Goal: Find specific page/section

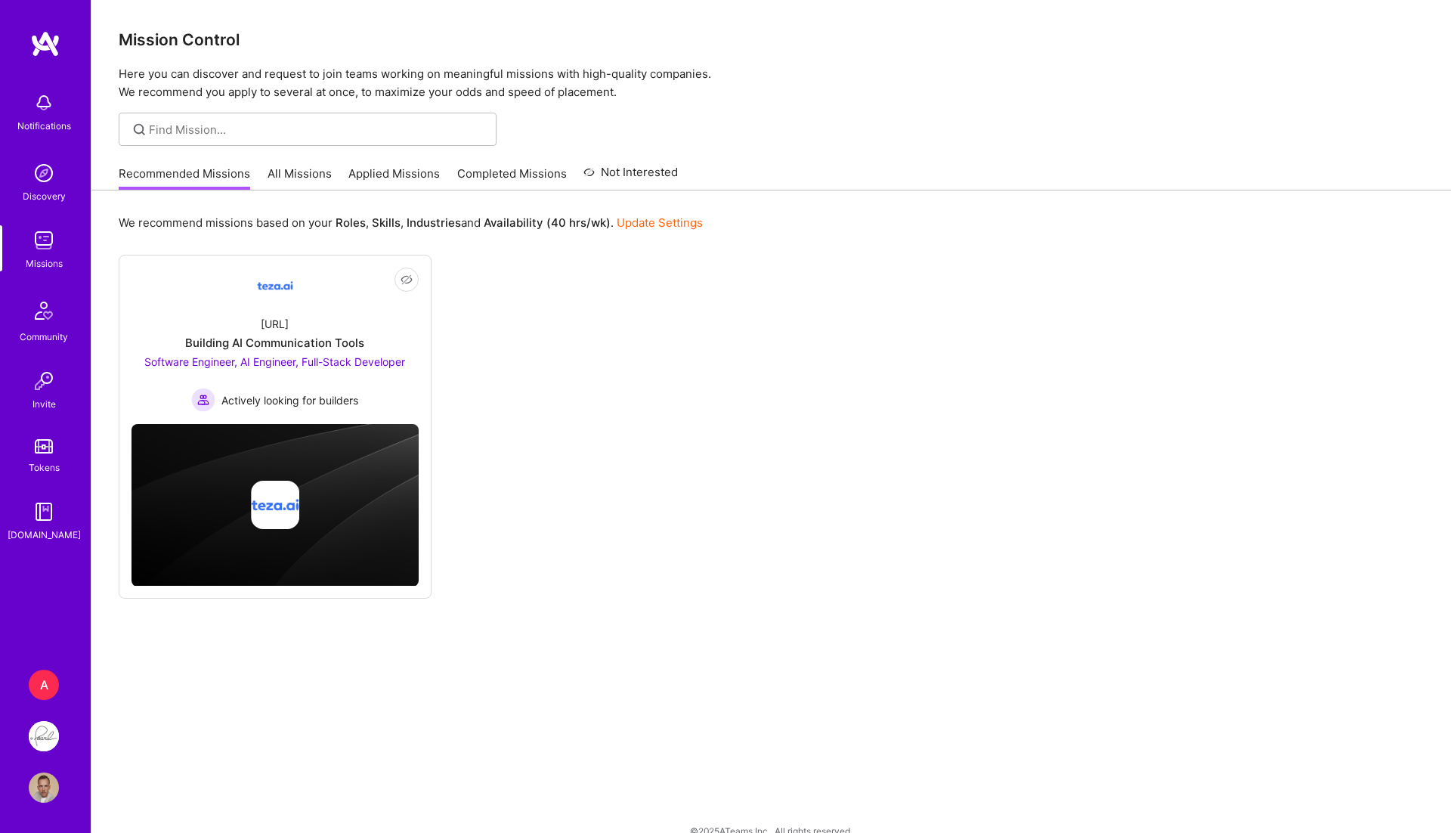
click at [301, 171] on link "All Missions" at bounding box center [299, 177] width 64 height 25
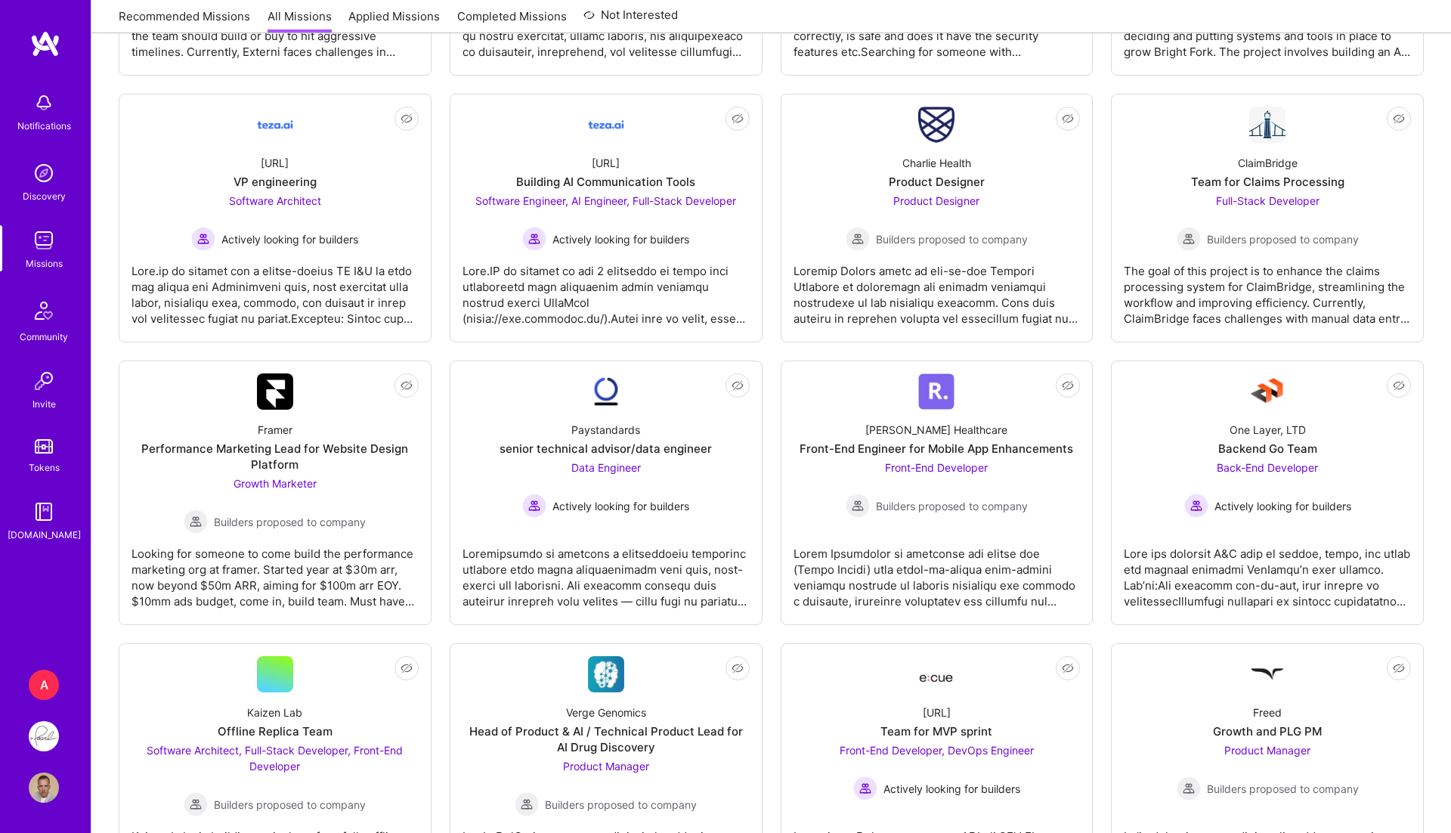
scroll to position [1323, 0]
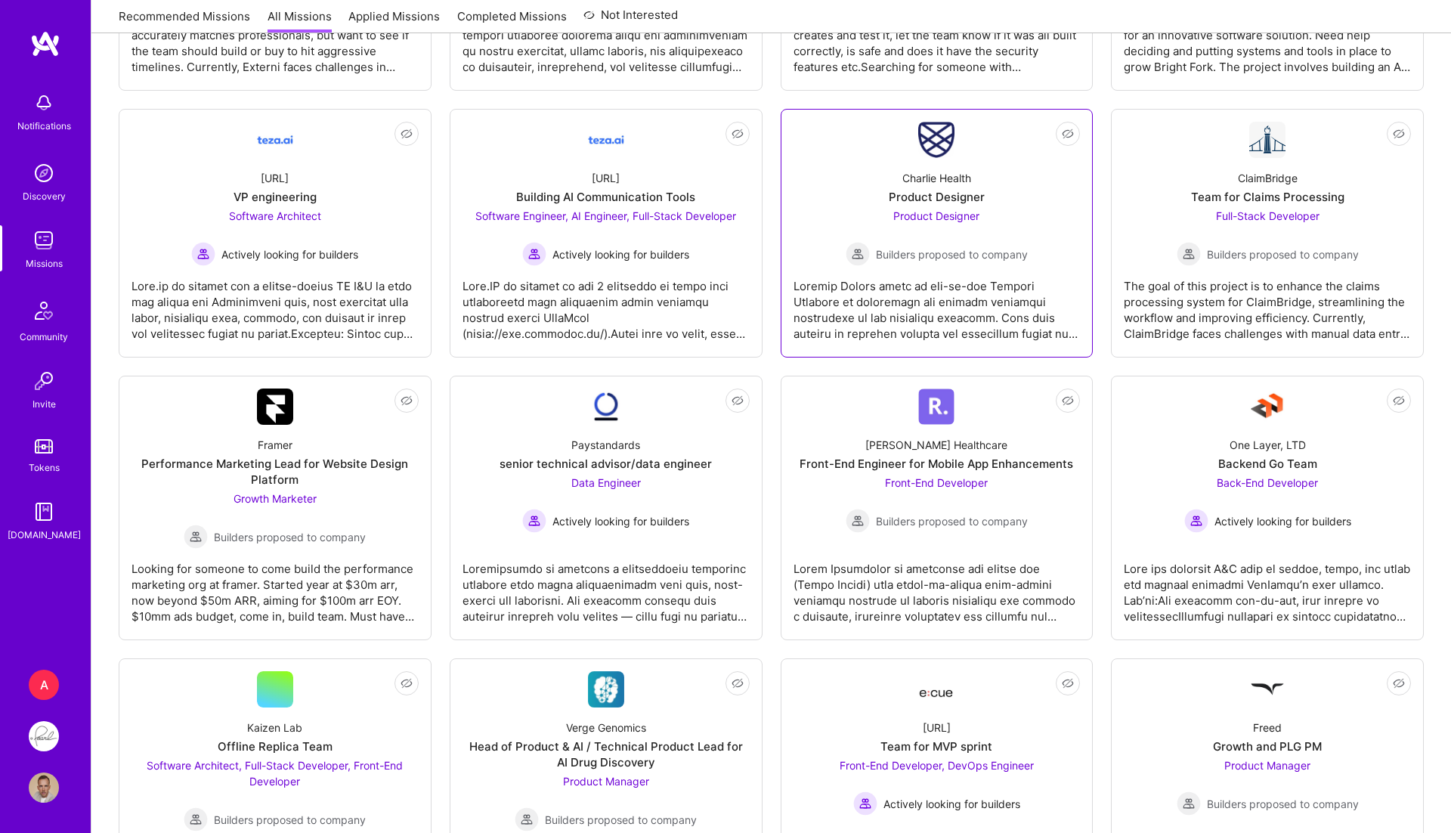
click at [943, 175] on div "Charlie Health" at bounding box center [936, 178] width 69 height 16
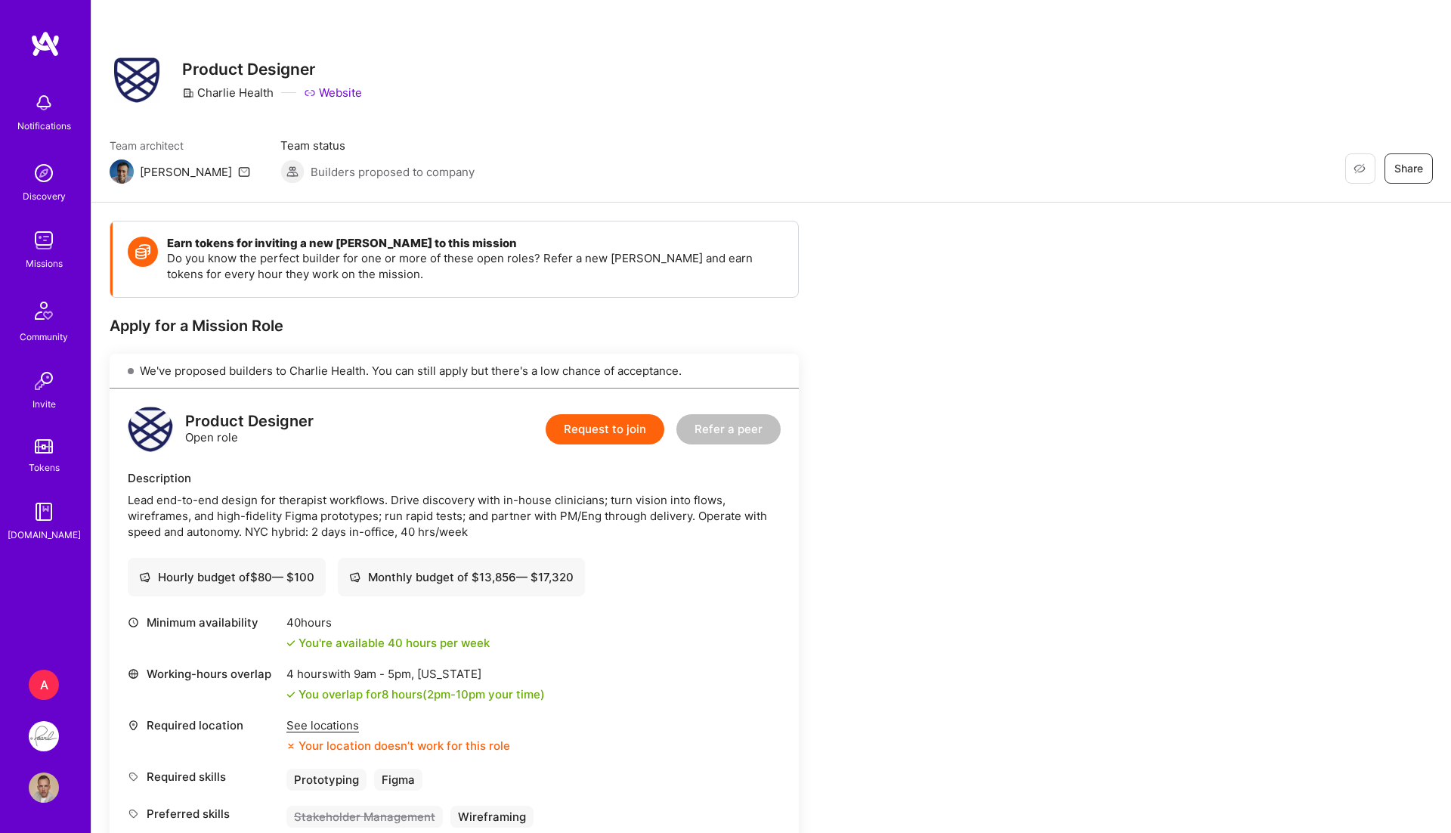
click at [349, 86] on link "Website" at bounding box center [333, 93] width 58 height 16
click at [39, 675] on div "A" at bounding box center [44, 684] width 30 height 30
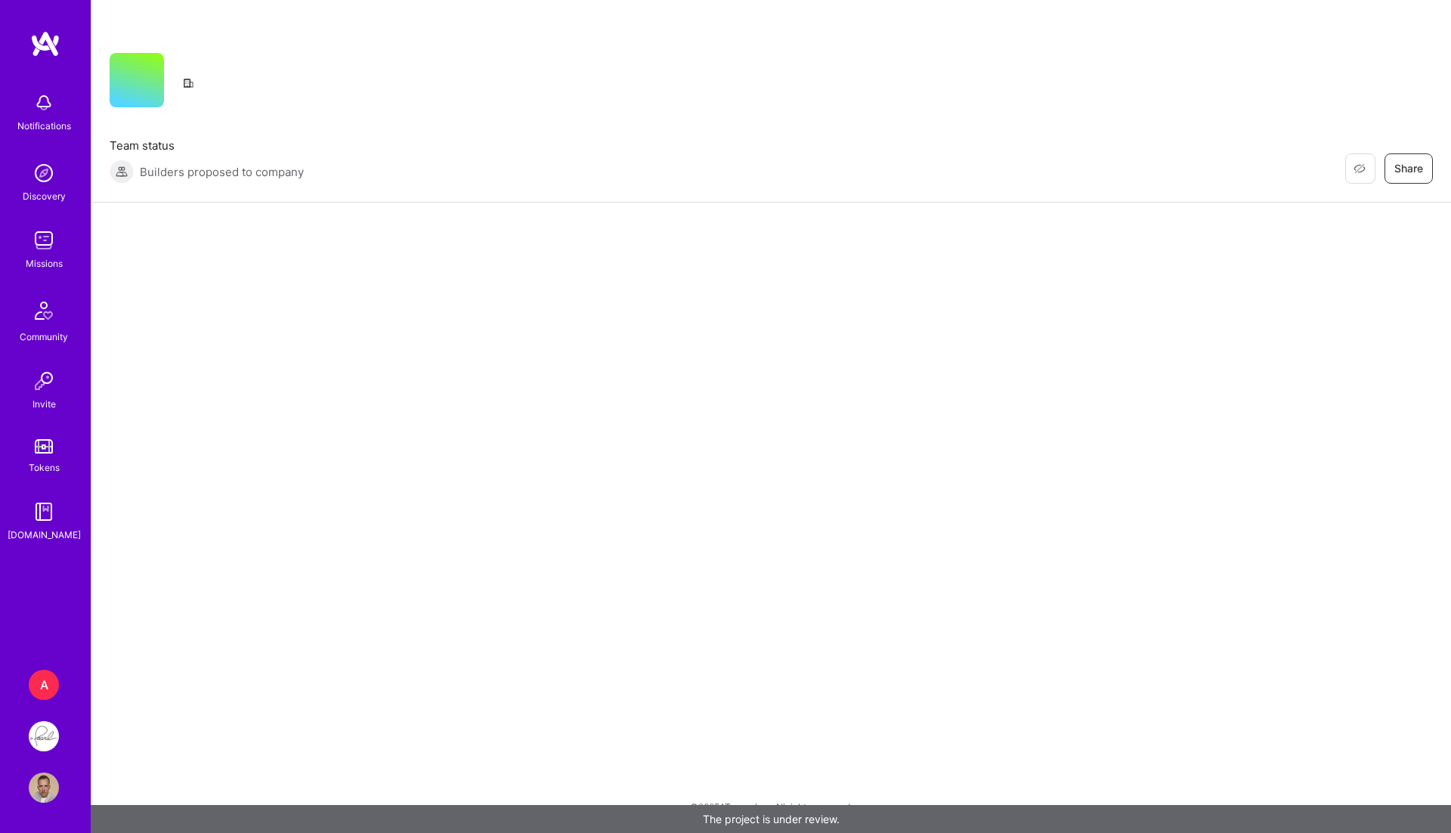
click at [32, 734] on img at bounding box center [44, 736] width 30 height 30
